Goal: Task Accomplishment & Management: Manage account settings

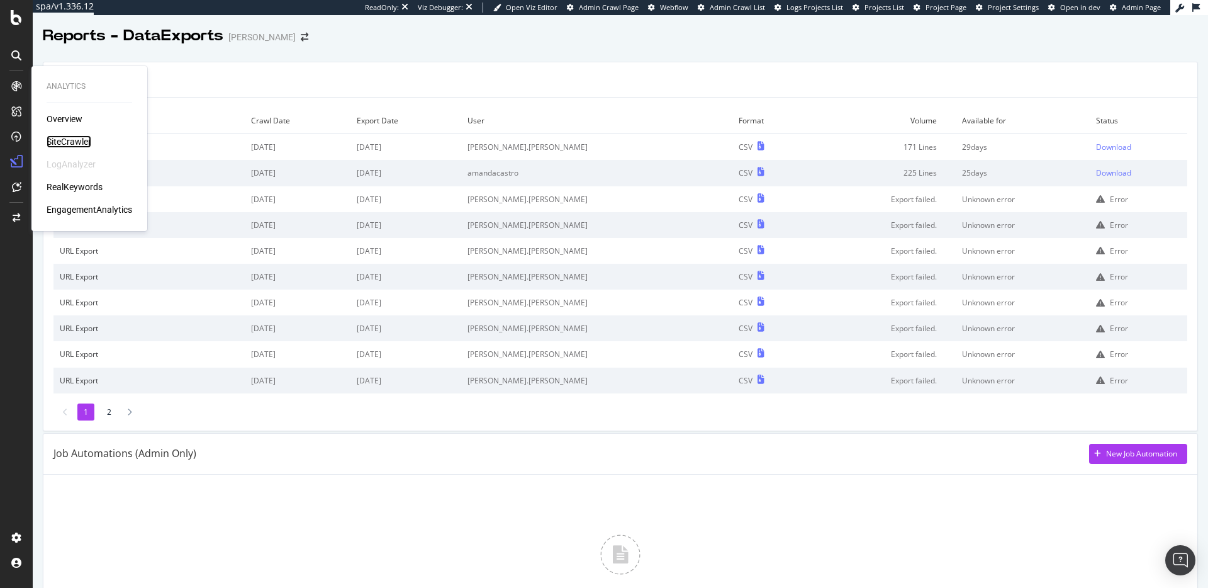
click at [64, 140] on div "SiteCrawler" at bounding box center [69, 141] width 45 height 13
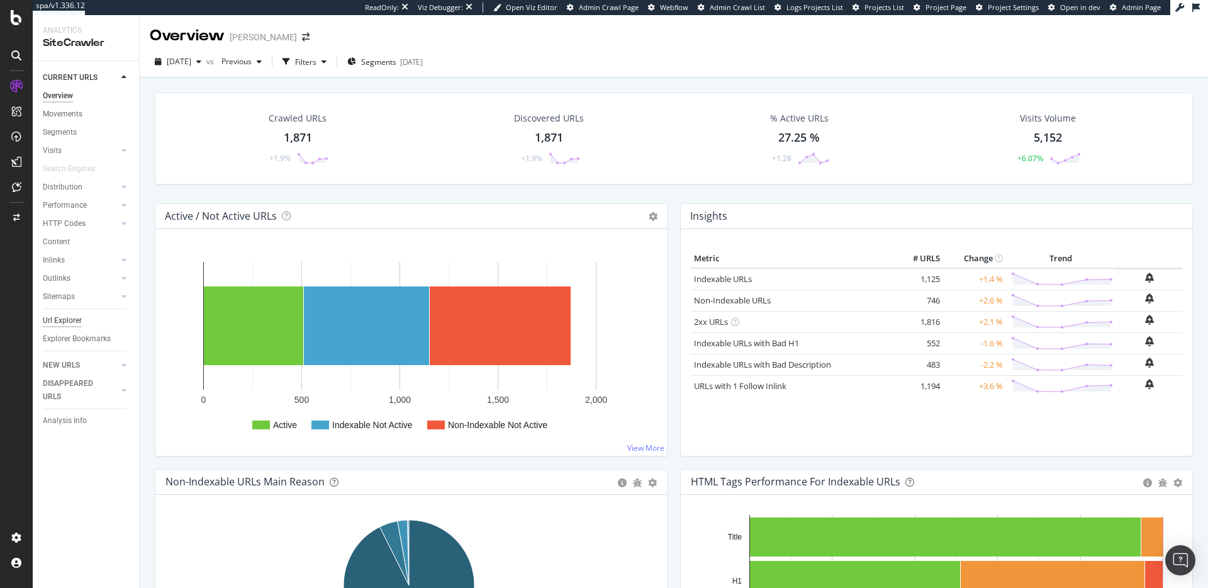
click at [76, 319] on div "Url Explorer" at bounding box center [62, 320] width 39 height 13
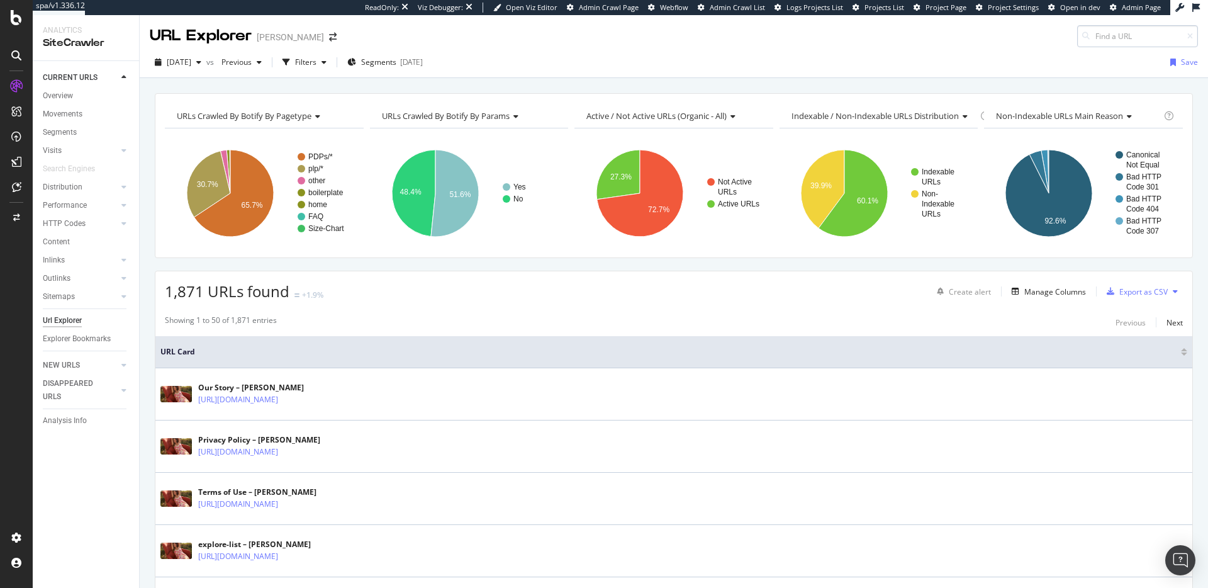
click at [1100, 44] on input at bounding box center [1138, 36] width 121 height 22
type input "https://www.pjsalvage.com/collections/flannel"
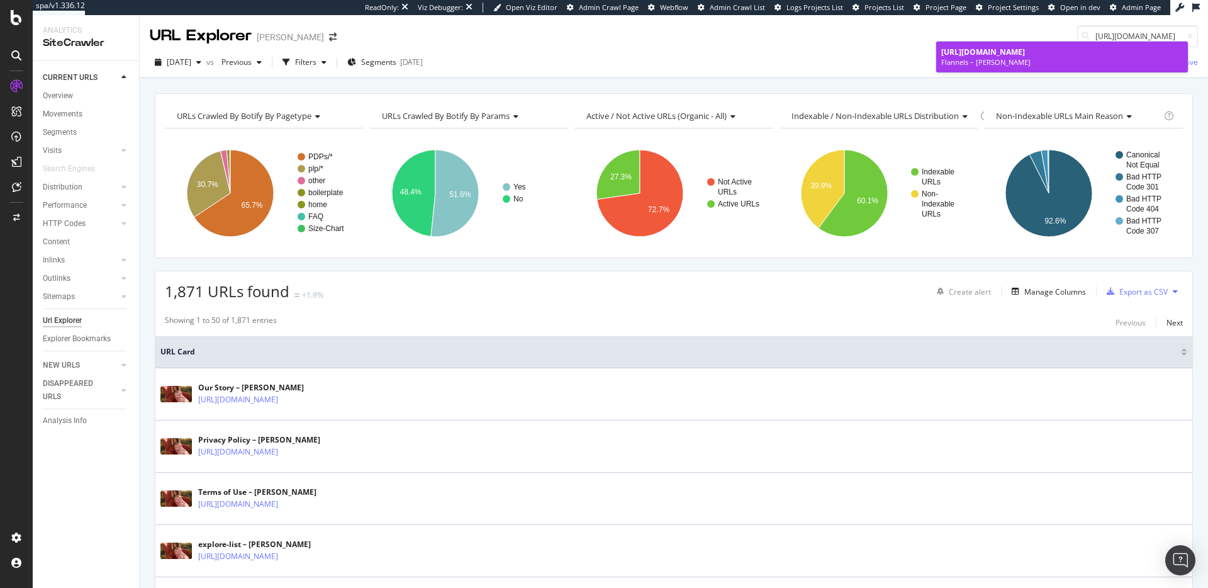
click at [990, 49] on span "https://www.pjsalvage.com/collections/flannel" at bounding box center [984, 52] width 84 height 11
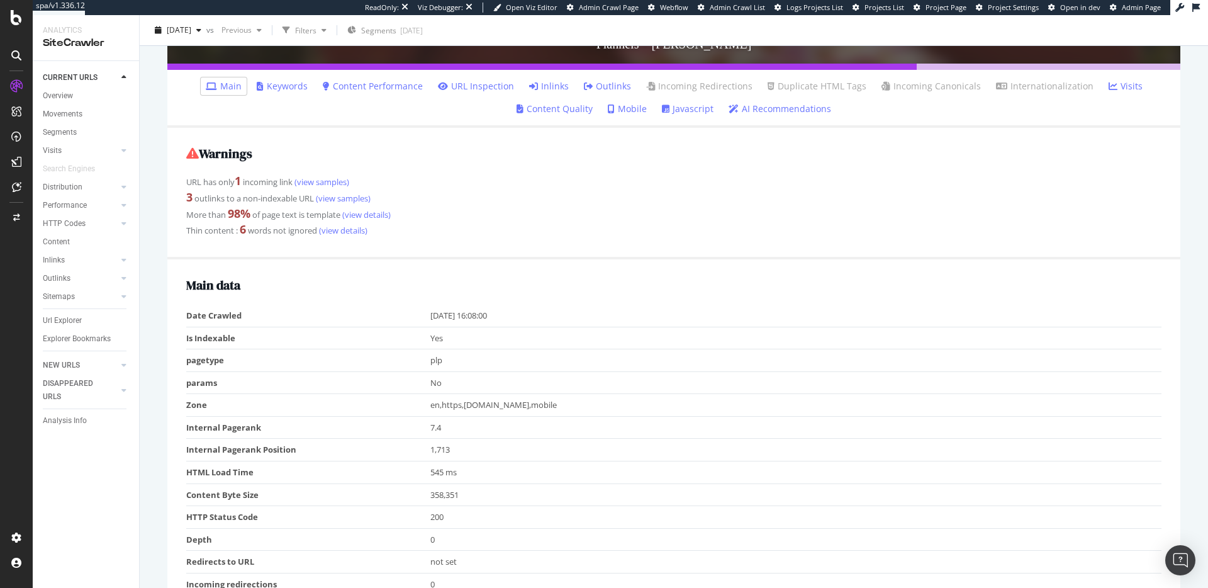
scroll to position [266, 0]
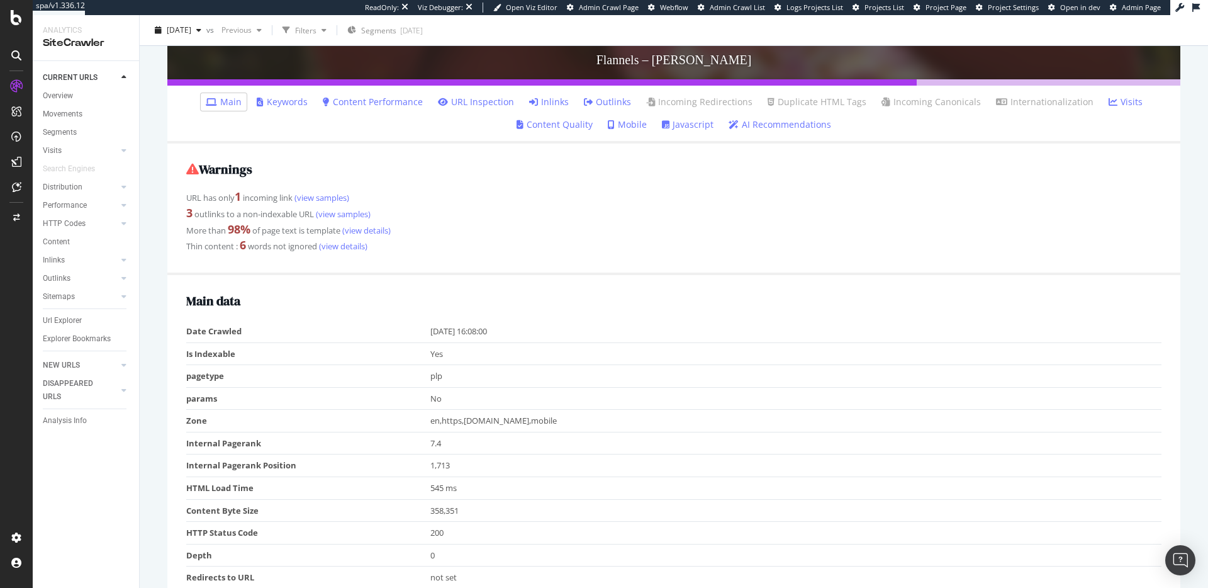
click at [539, 99] on link "Inlinks" at bounding box center [549, 102] width 40 height 13
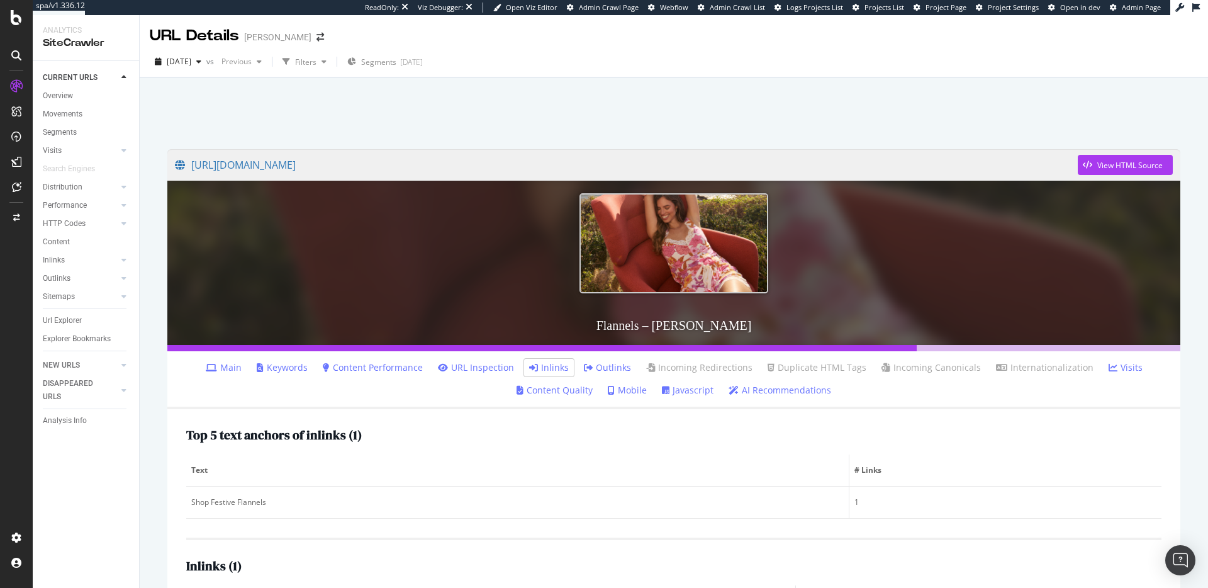
scroll to position [95, 0]
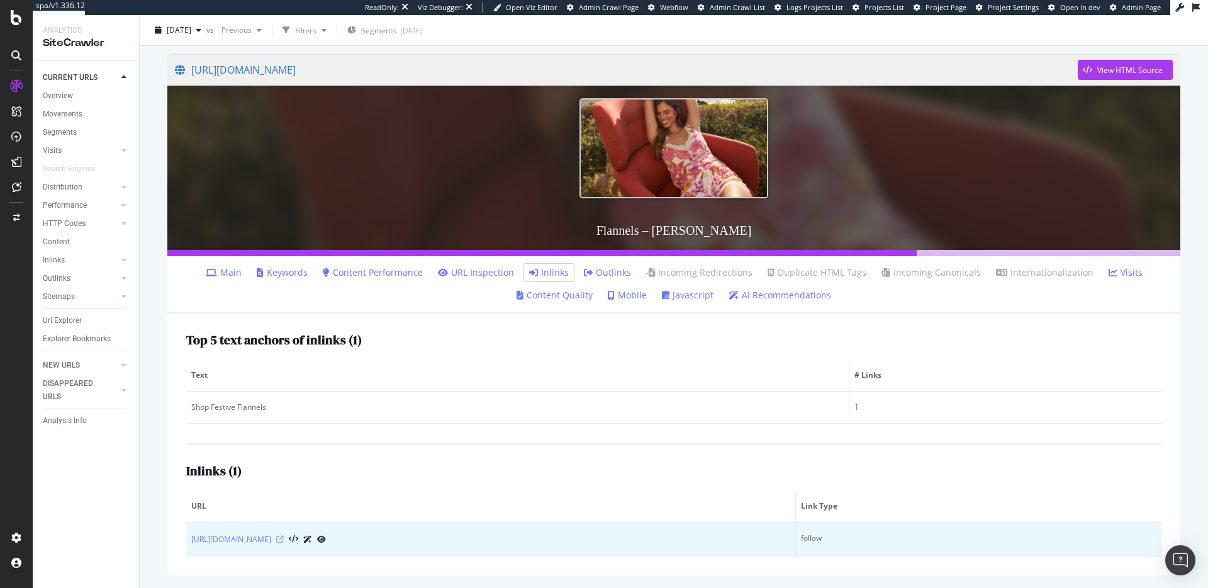
click at [284, 541] on icon at bounding box center [280, 540] width 8 height 8
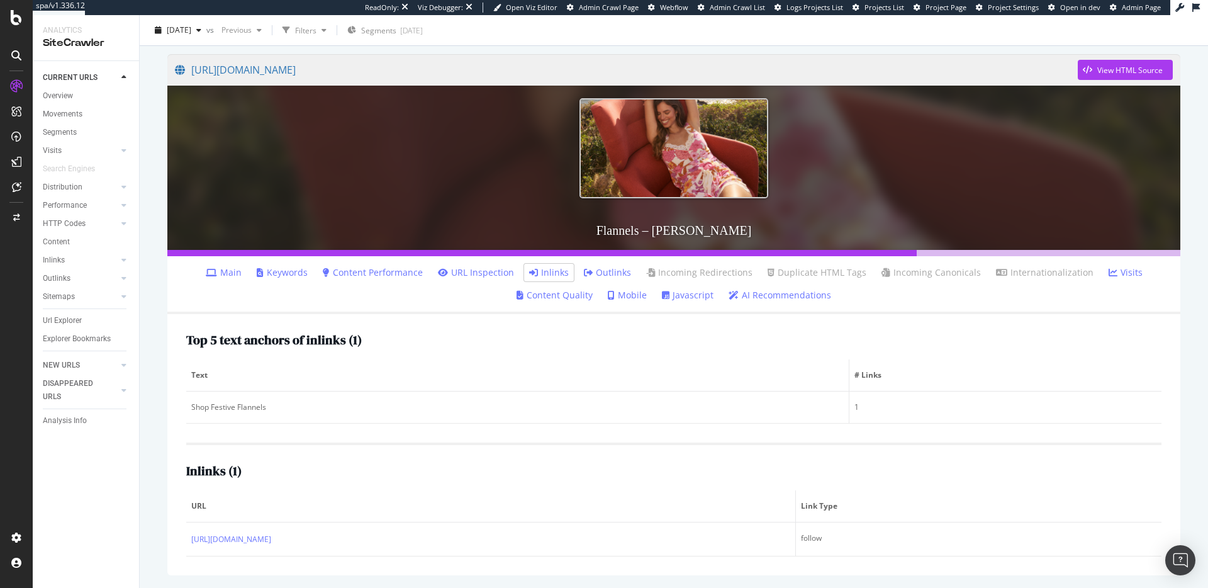
click at [8, 87] on div at bounding box center [16, 86] width 20 height 20
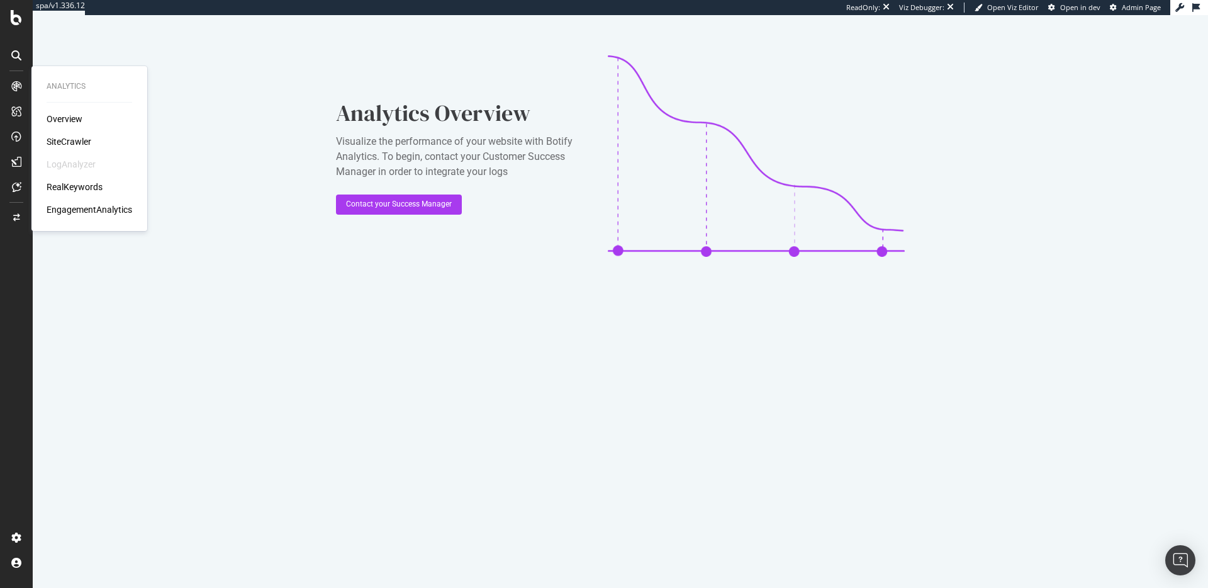
click at [64, 141] on div "SiteCrawler" at bounding box center [69, 141] width 45 height 13
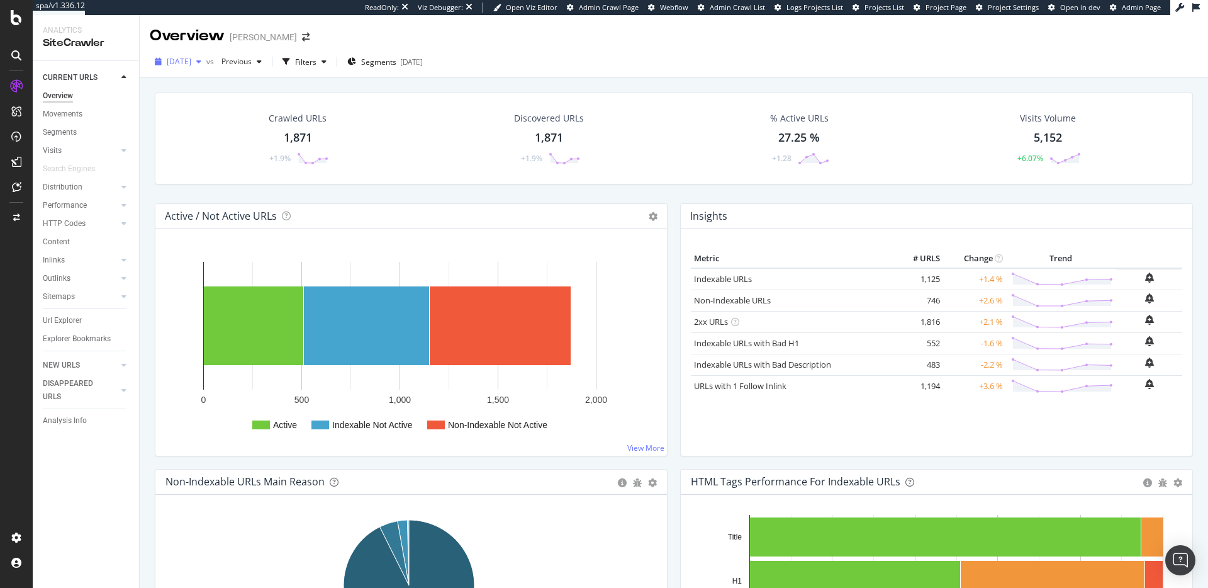
click at [191, 62] on span "2025 Jul. 27th" at bounding box center [179, 61] width 25 height 11
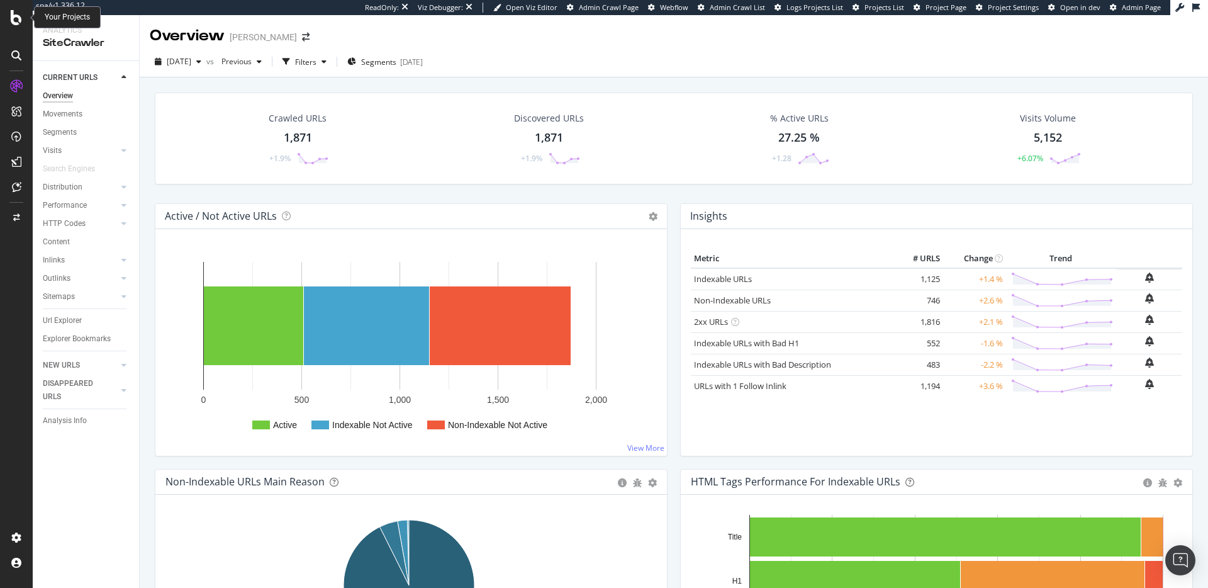
click at [12, 21] on icon at bounding box center [16, 17] width 11 height 15
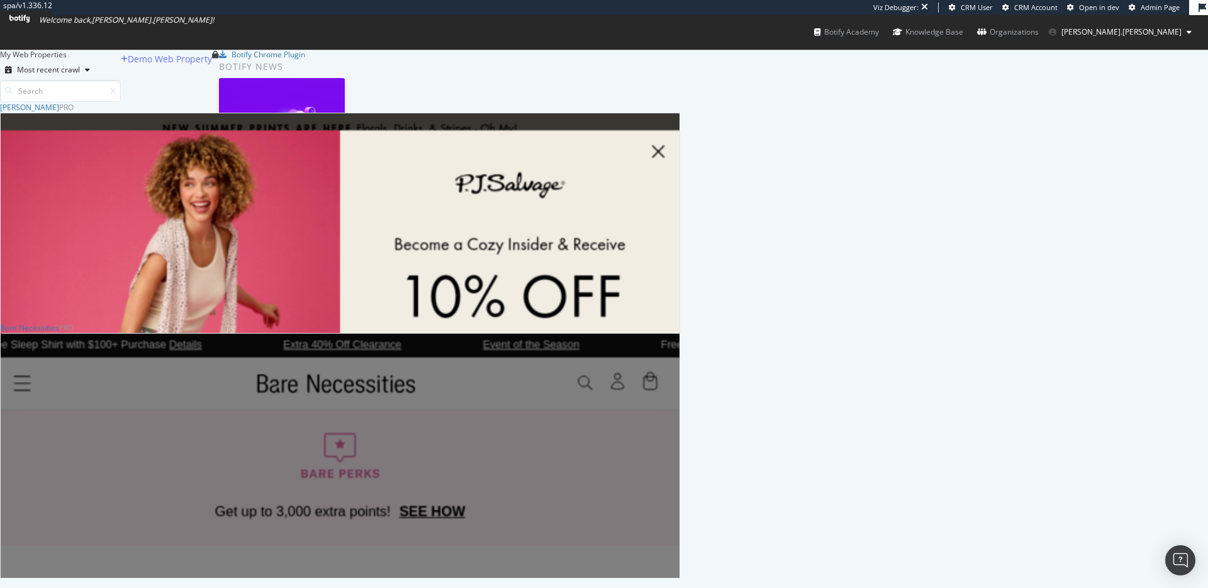
scroll to position [466, 671]
click at [59, 113] on div "PJ Salvage" at bounding box center [29, 107] width 59 height 11
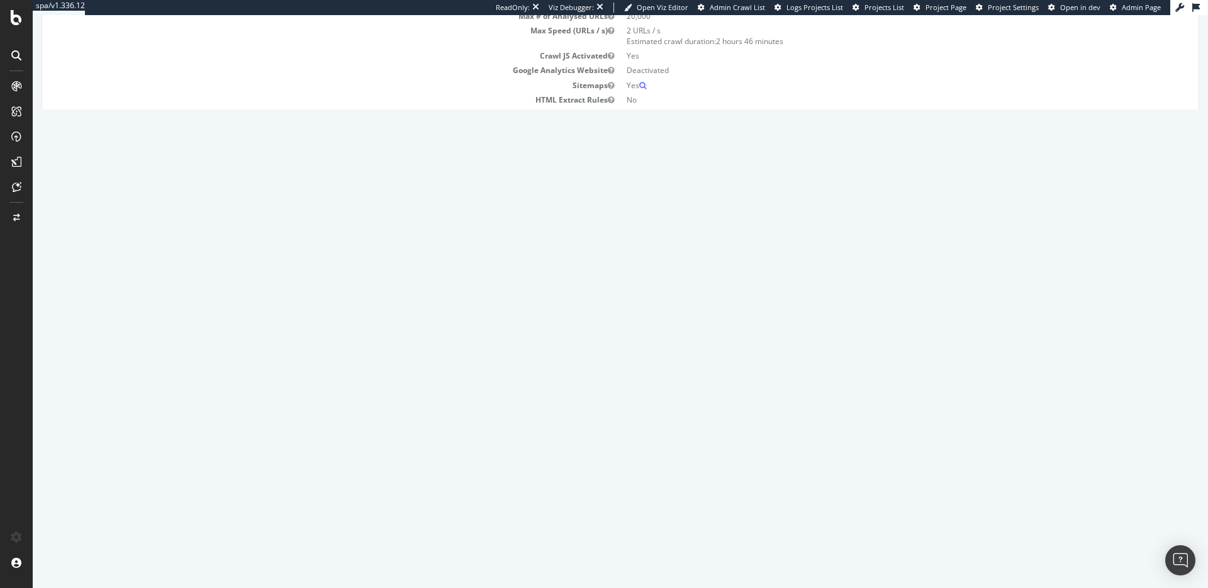
scroll to position [323, 0]
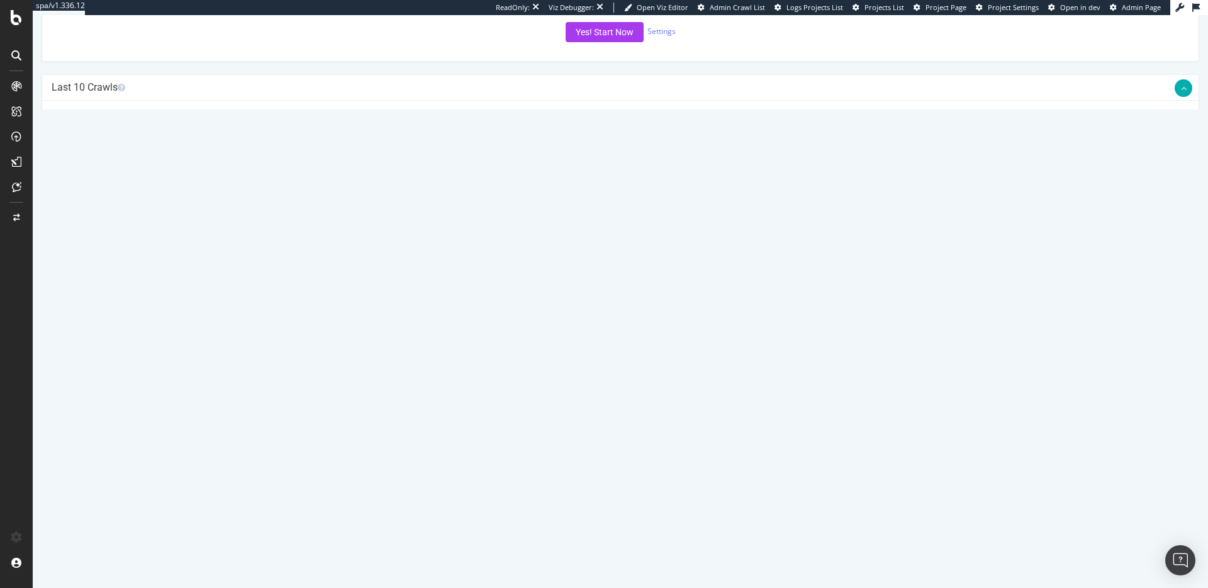
click at [334, 149] on link "Report" at bounding box center [320, 150] width 28 height 11
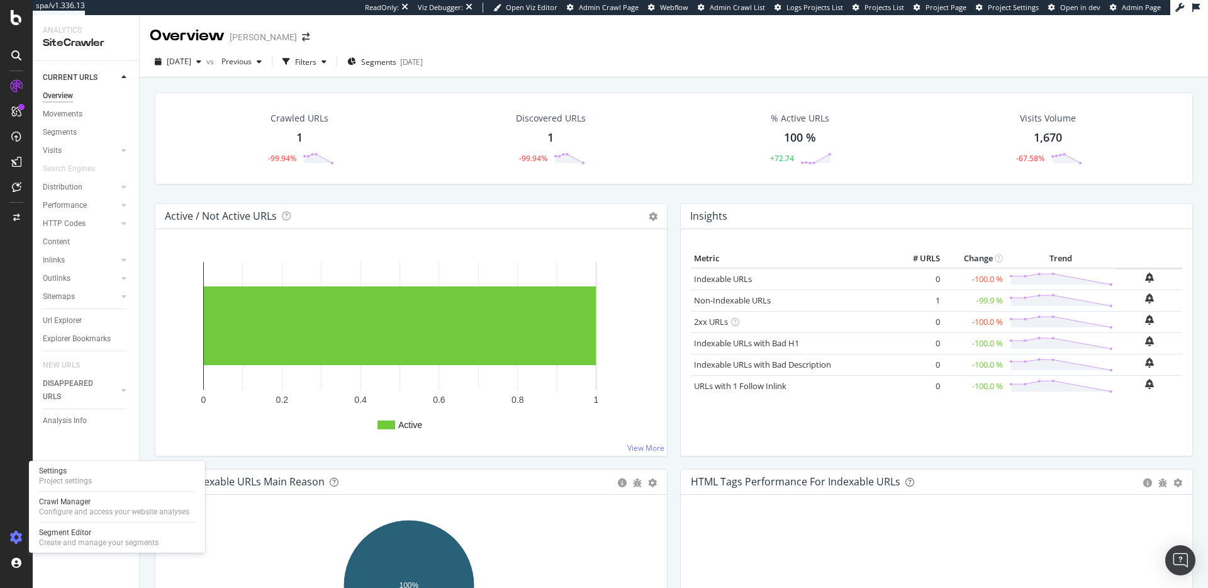
click at [19, 538] on icon at bounding box center [16, 537] width 13 height 13
click at [72, 480] on div "Project settings" at bounding box center [65, 481] width 53 height 10
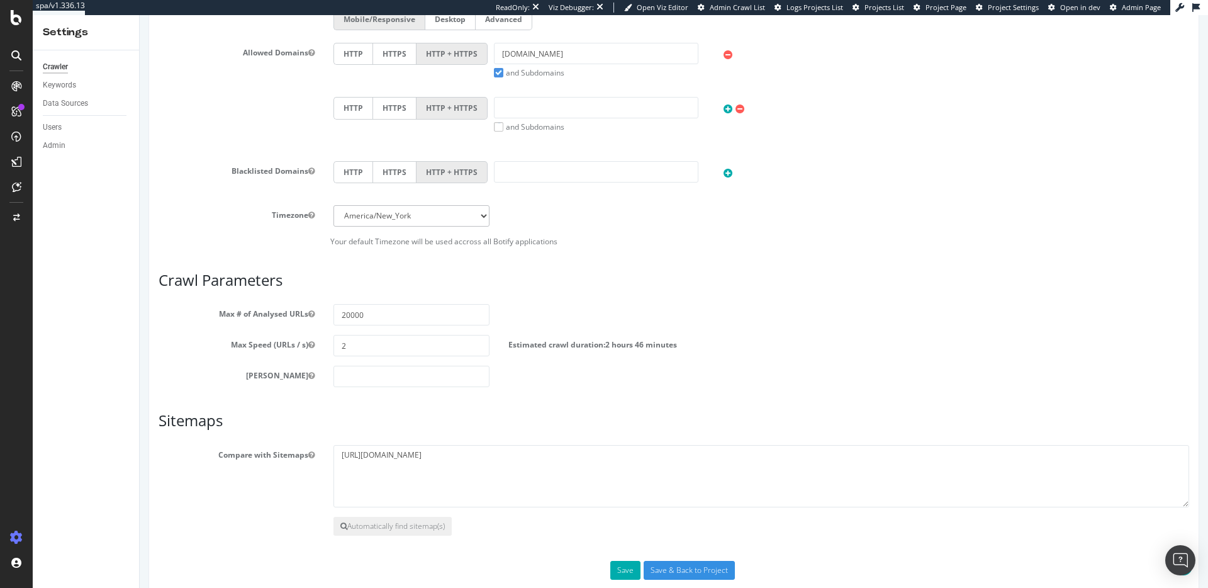
scroll to position [432, 0]
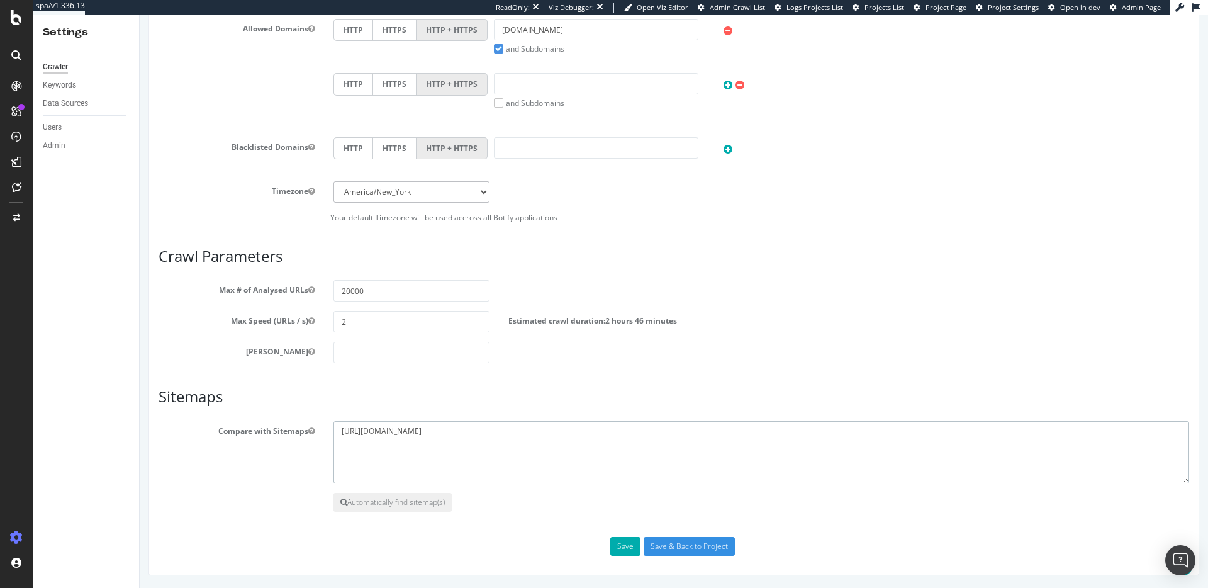
click at [414, 434] on textarea "https://www.pjsalvage.com/sitemap.xml" at bounding box center [762, 452] width 856 height 63
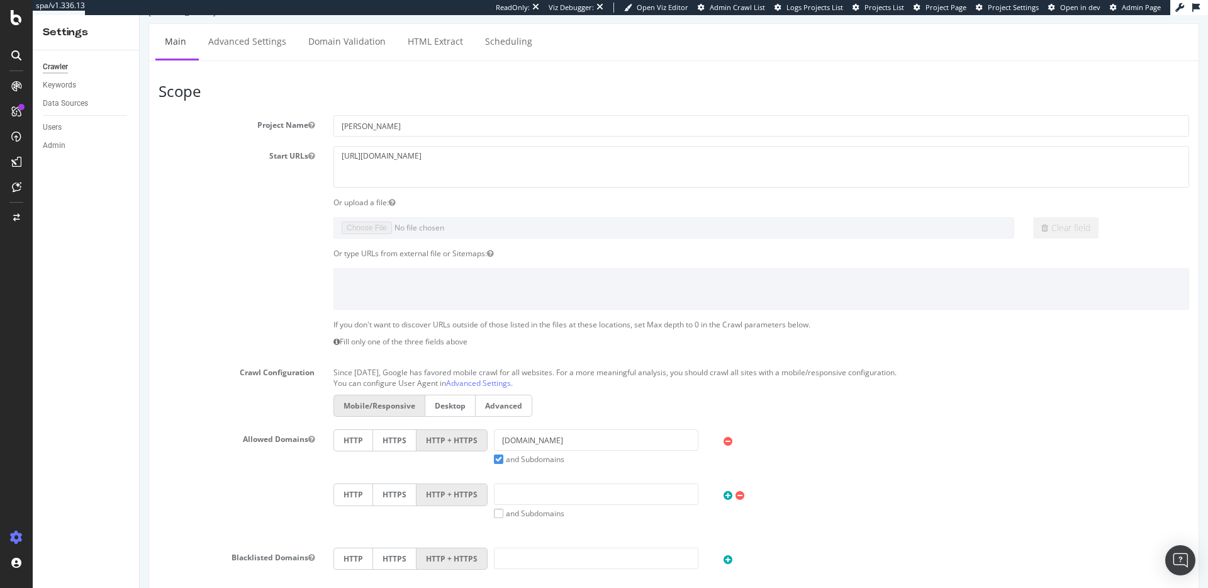
scroll to position [0, 0]
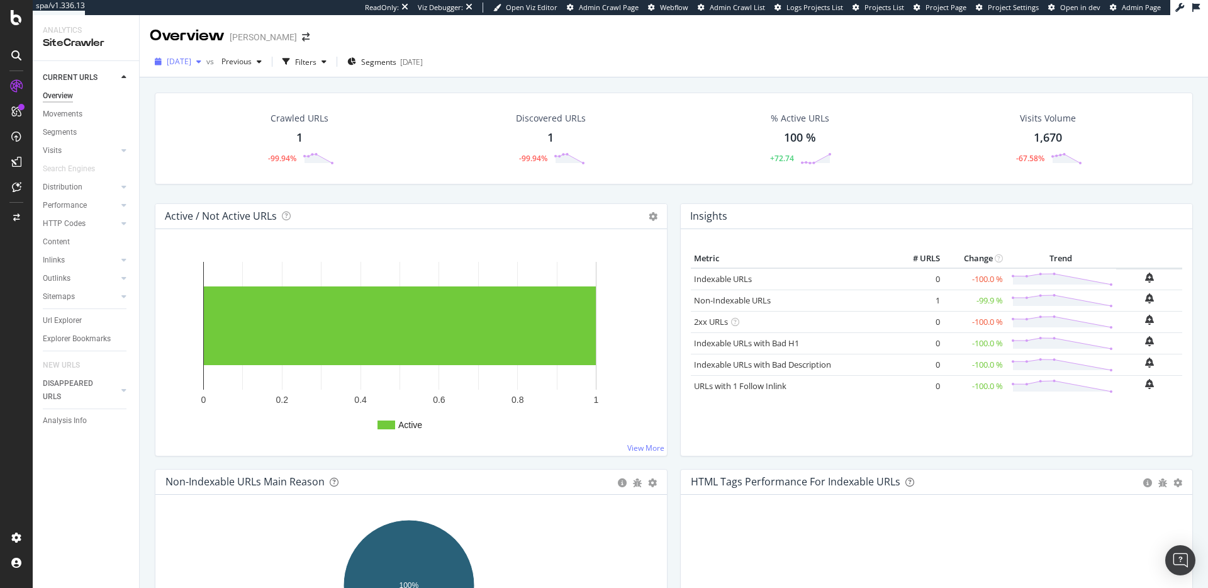
click at [191, 60] on span "2025 Aug. 25th" at bounding box center [179, 61] width 25 height 11
click at [210, 123] on div "2025 Jul. 27th 1.9K URLs" at bounding box center [247, 130] width 179 height 18
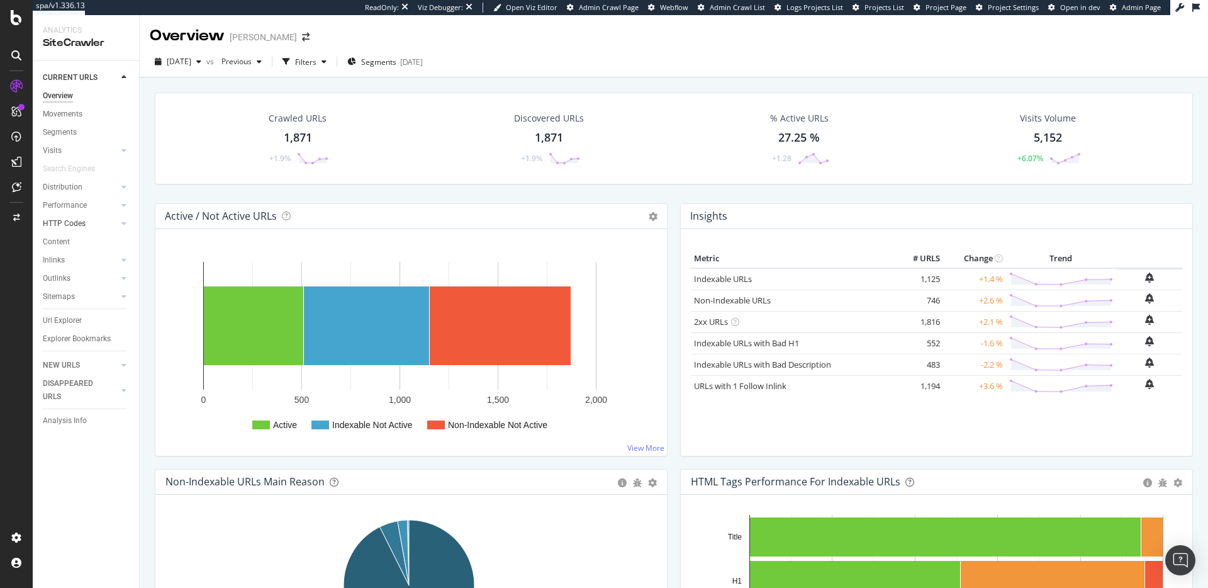
click at [116, 223] on div at bounding box center [111, 223] width 13 height 13
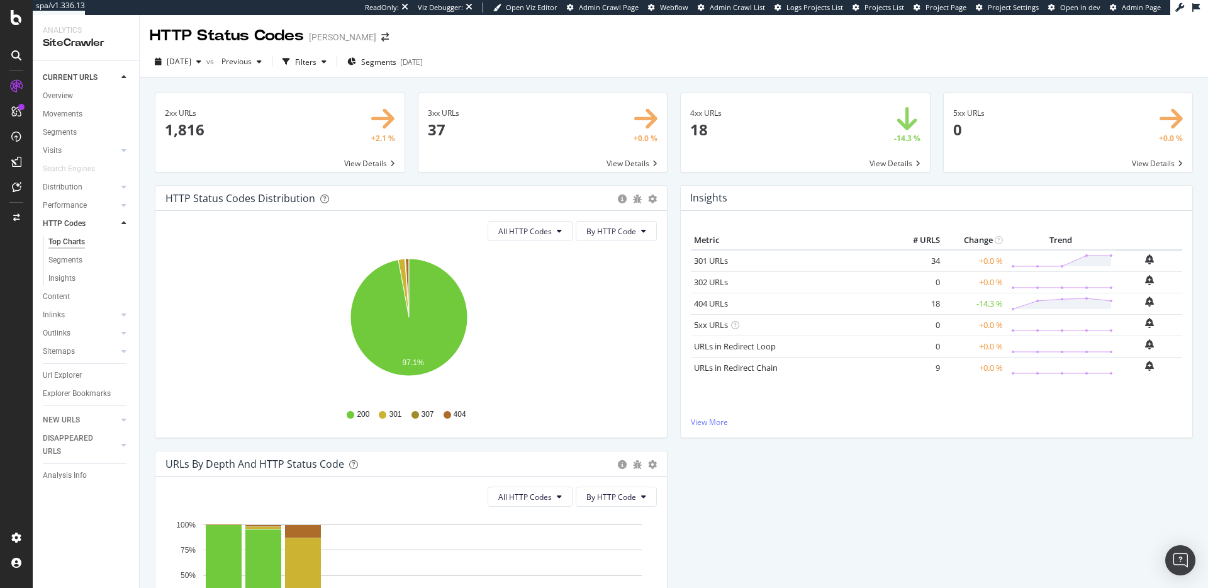
click at [537, 130] on span at bounding box center [543, 132] width 249 height 79
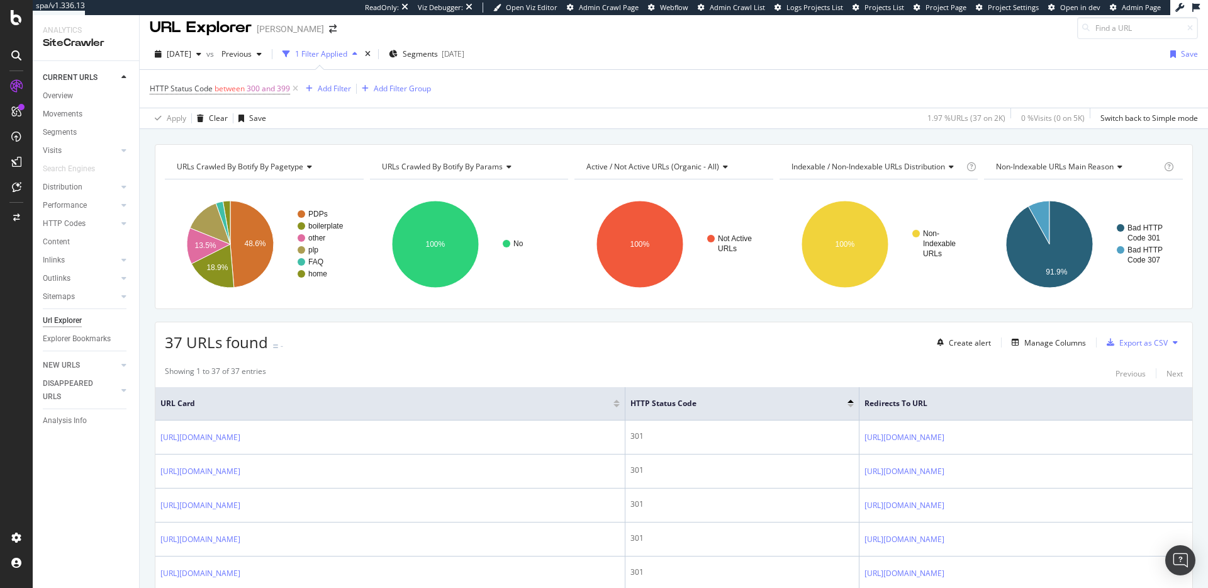
scroll to position [42, 0]
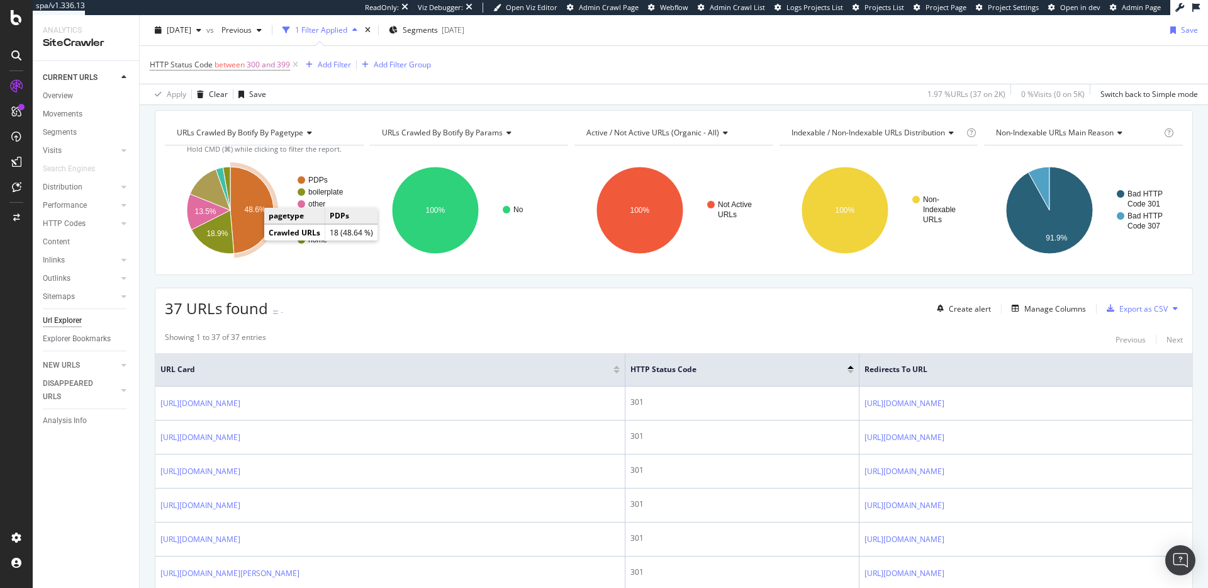
click at [247, 221] on icon "A chart." at bounding box center [251, 210] width 43 height 87
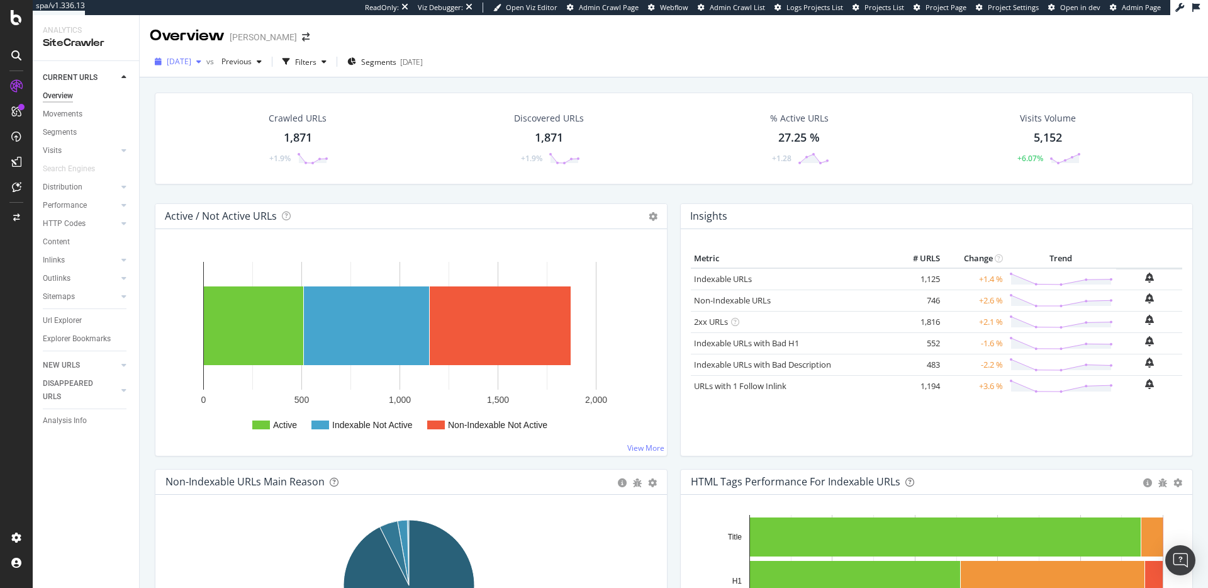
click at [191, 57] on span "[DATE]" at bounding box center [179, 61] width 25 height 11
